Goal: Entertainment & Leisure: Consume media (video, audio)

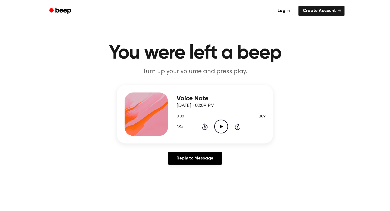
click at [222, 131] on icon "Play Audio" at bounding box center [221, 127] width 14 height 14
click at [224, 129] on icon "Pause Audio" at bounding box center [221, 127] width 14 height 14
click at [218, 123] on icon "Play Audio" at bounding box center [221, 127] width 14 height 14
click at [223, 124] on icon "Play Audio" at bounding box center [221, 127] width 14 height 14
click at [220, 125] on icon at bounding box center [221, 127] width 2 height 4
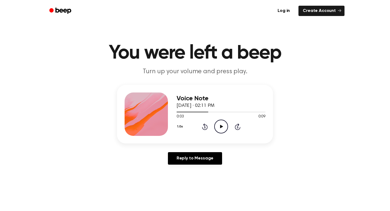
click at [220, 126] on icon "Play Audio" at bounding box center [221, 127] width 14 height 14
click at [218, 127] on icon "Pause Audio" at bounding box center [221, 127] width 14 height 14
click at [217, 131] on icon "Play Audio" at bounding box center [221, 127] width 14 height 14
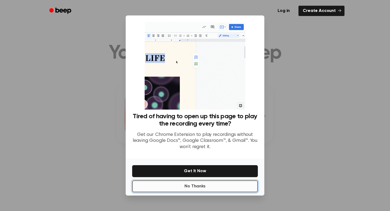
click at [208, 189] on button "No Thanks" at bounding box center [195, 186] width 126 height 12
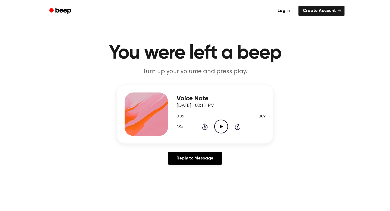
click at [223, 128] on icon "Play Audio" at bounding box center [221, 127] width 14 height 14
click at [223, 128] on icon "Pause Audio" at bounding box center [221, 127] width 14 height 14
drag, startPoint x: 262, startPoint y: 113, endPoint x: 256, endPoint y: 112, distance: 6.4
click at [256, 112] on div at bounding box center [220, 112] width 86 height 1
click at [216, 129] on icon "Play Audio" at bounding box center [221, 127] width 14 height 14
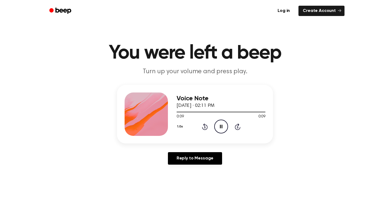
click at [217, 131] on icon "Pause Audio" at bounding box center [221, 127] width 14 height 14
click at [250, 116] on div "0:09 0:09" at bounding box center [221, 117] width 89 height 6
drag, startPoint x: 248, startPoint y: 111, endPoint x: 172, endPoint y: 120, distance: 76.5
click at [172, 120] on div "Voice Note September 29, 2025 · 02:11 PM 0:09 0:09 Your browser does not suppor…" at bounding box center [195, 114] width 156 height 59
drag, startPoint x: 262, startPoint y: 113, endPoint x: 192, endPoint y: 111, distance: 70.2
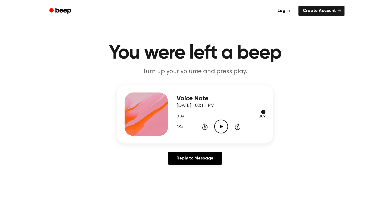
click at [192, 111] on div at bounding box center [221, 112] width 89 height 4
click at [224, 130] on icon "Play Audio" at bounding box center [221, 127] width 14 height 14
drag, startPoint x: 206, startPoint y: 127, endPoint x: 214, endPoint y: 143, distance: 17.7
click at [214, 143] on div "Voice Note September 29, 2025 · 02:11 PM 0:04 0:09 Your browser does not suppor…" at bounding box center [195, 114] width 156 height 59
click at [223, 126] on icon "Pause Audio" at bounding box center [221, 127] width 14 height 14
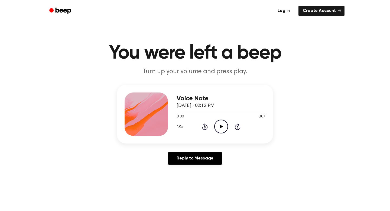
click at [219, 122] on icon "Play Audio" at bounding box center [221, 127] width 14 height 14
click at [219, 128] on icon "Play Audio" at bounding box center [221, 127] width 14 height 14
click at [221, 126] on icon at bounding box center [221, 127] width 3 height 4
click at [225, 128] on icon "Pause Audio" at bounding box center [221, 127] width 14 height 14
click at [222, 132] on icon "Play Audio" at bounding box center [221, 127] width 14 height 14
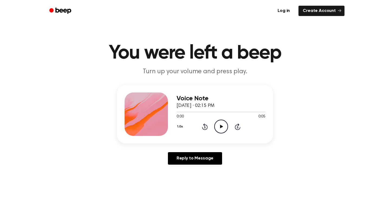
drag, startPoint x: 366, startPoint y: 87, endPoint x: 390, endPoint y: 85, distance: 24.2
type input "60"
click at [221, 123] on icon "Play Audio" at bounding box center [221, 127] width 14 height 14
click at [219, 124] on icon "Pause Audio" at bounding box center [221, 127] width 14 height 14
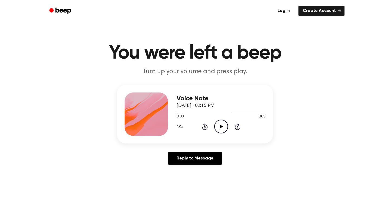
click at [219, 127] on icon "Play Audio" at bounding box center [221, 127] width 14 height 14
click at [221, 126] on icon at bounding box center [221, 127] width 3 height 4
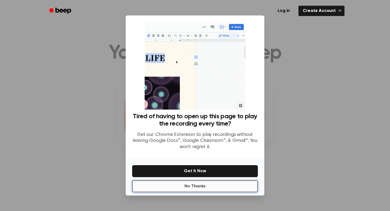
click at [199, 187] on button "No Thanks" at bounding box center [195, 186] width 126 height 12
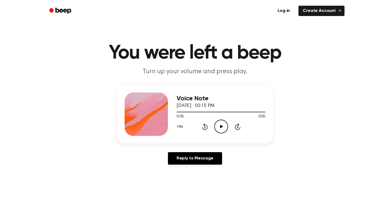
click at [220, 122] on icon "Play Audio" at bounding box center [221, 127] width 14 height 14
